Goal: Task Accomplishment & Management: Use online tool/utility

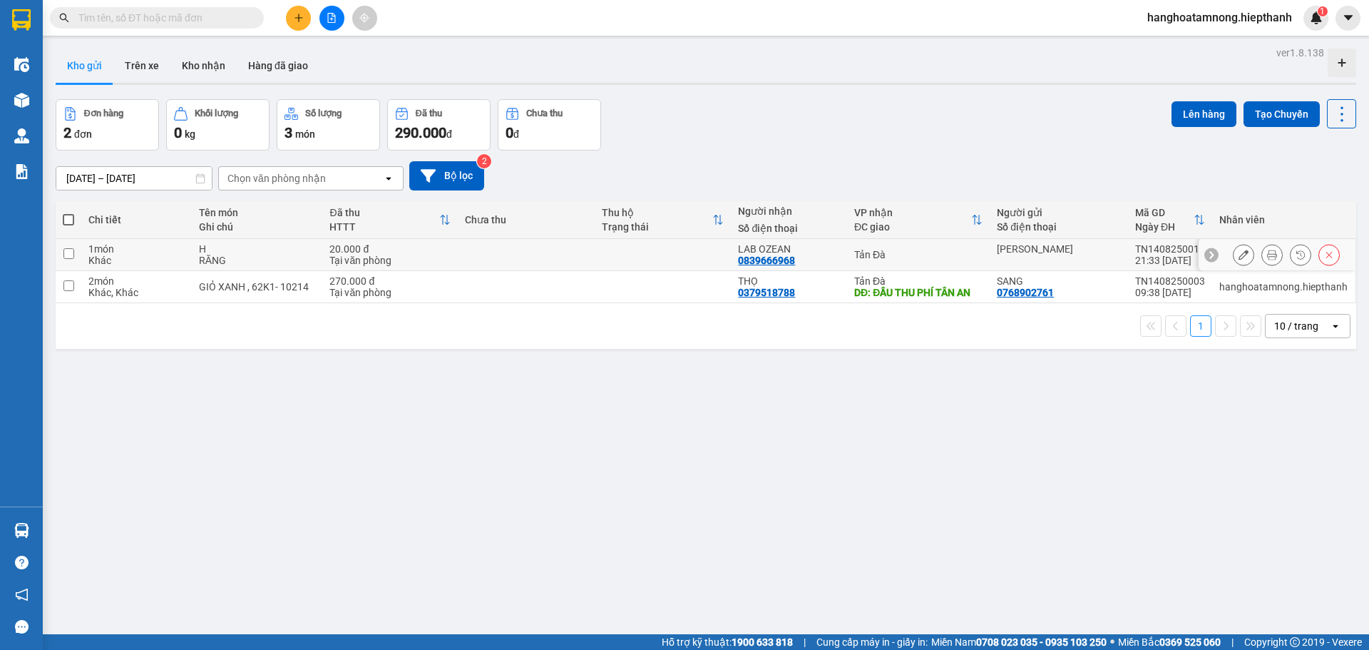
click at [690, 250] on td at bounding box center [663, 255] width 137 height 32
checkbox input "true"
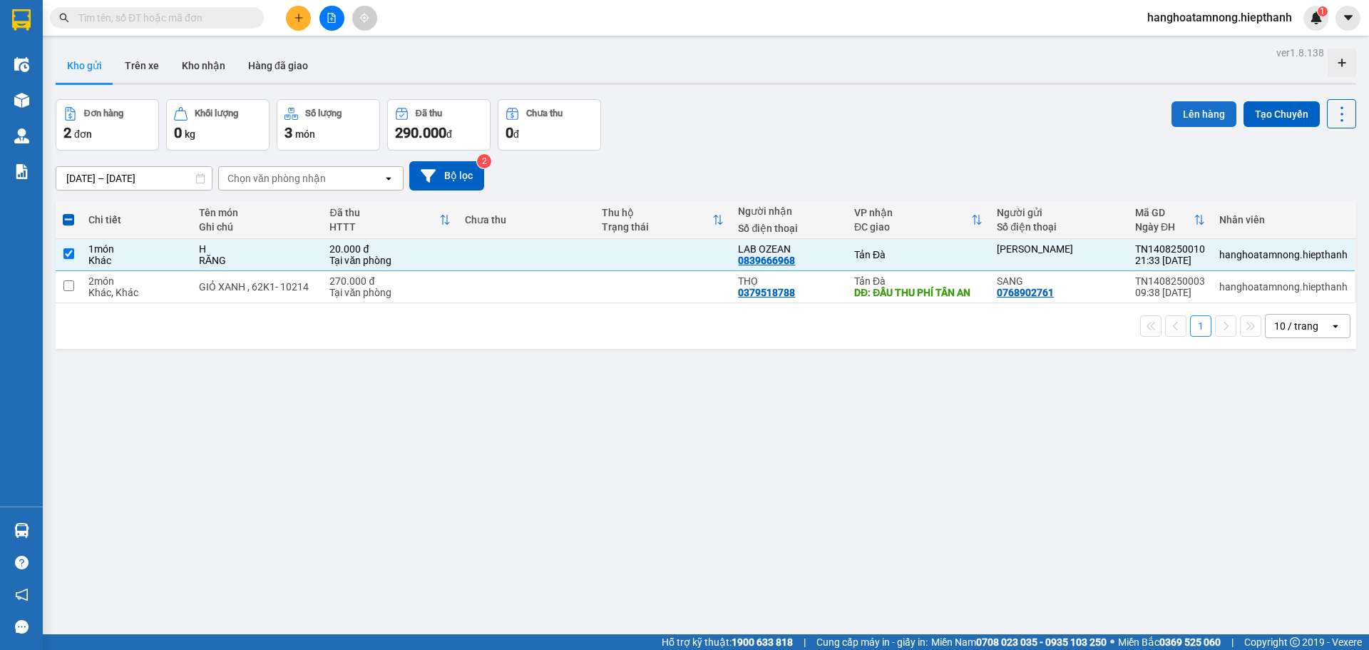
click at [1195, 114] on button "Lên hàng" at bounding box center [1203, 114] width 65 height 26
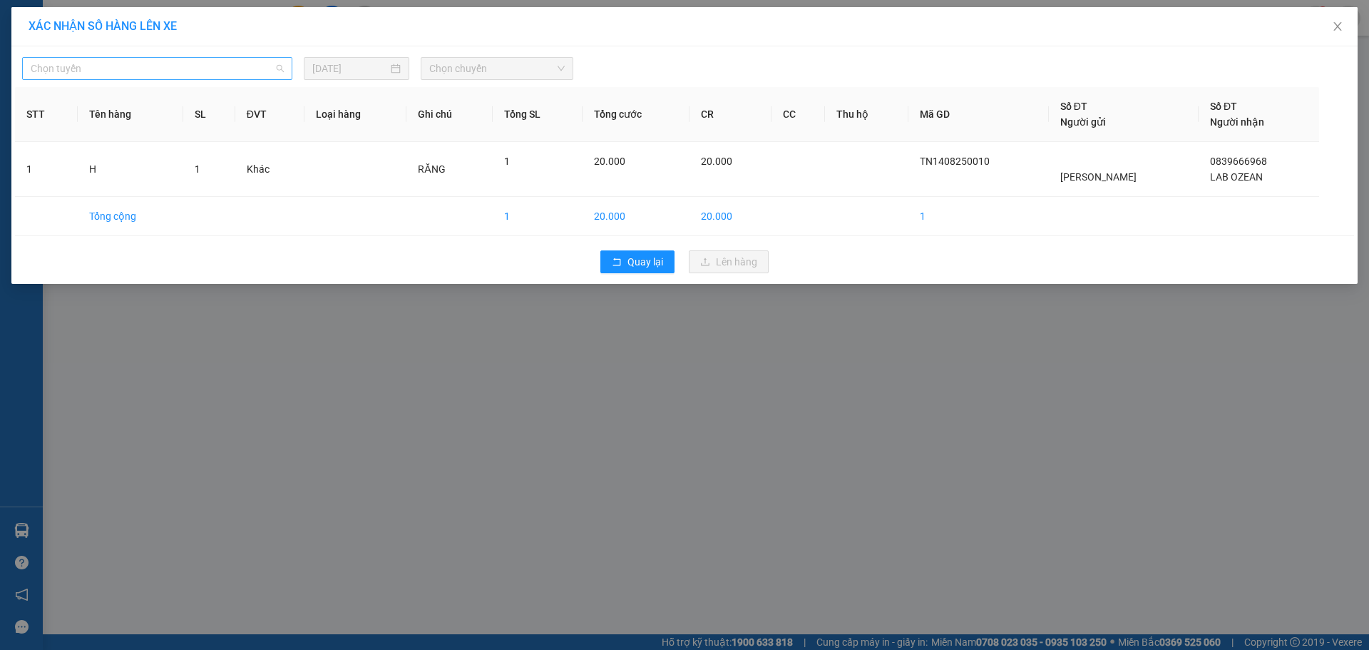
click at [250, 69] on span "Chọn tuyến" at bounding box center [157, 68] width 253 height 21
click at [714, 372] on div "XÁC NHẬN SỐ HÀNG LÊN XE Chọn tuyến [DATE] Chọn chuyến STT Tên hàng SL ĐVT Loại …" at bounding box center [684, 325] width 1369 height 650
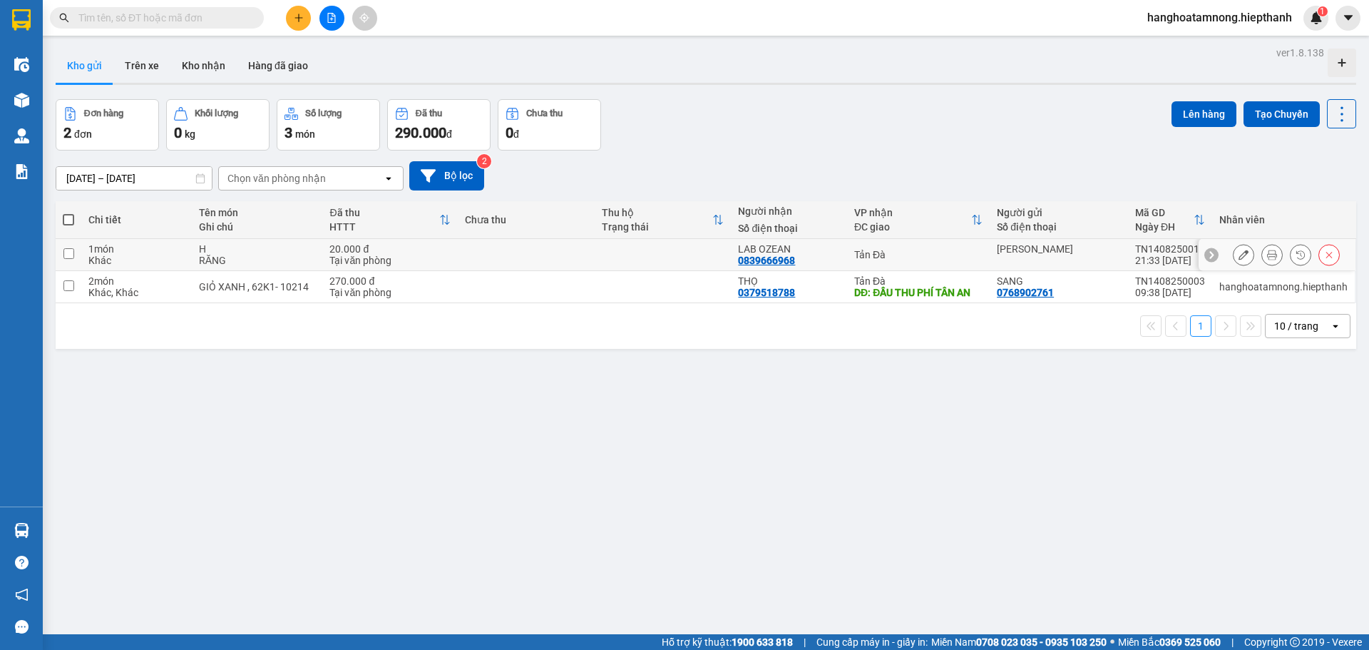
click at [1267, 255] on icon at bounding box center [1272, 255] width 10 height 10
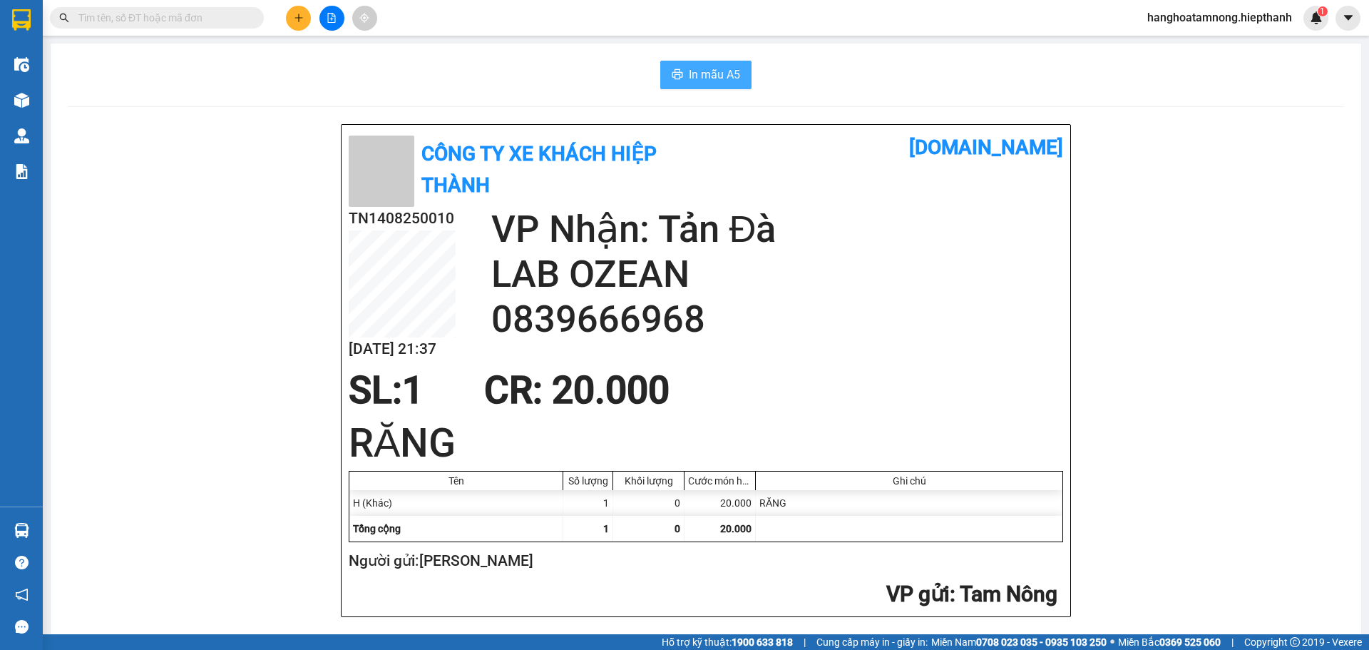
click at [727, 80] on span "In mẫu A5" at bounding box center [714, 75] width 51 height 18
